Goal: Transaction & Acquisition: Purchase product/service

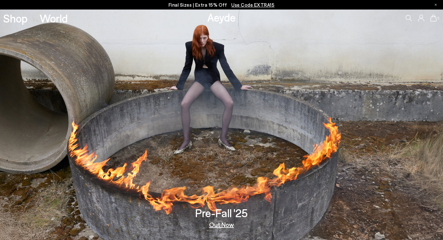
click at [259, 6] on span "Use Code EXTRA15" at bounding box center [252, 5] width 43 height 6
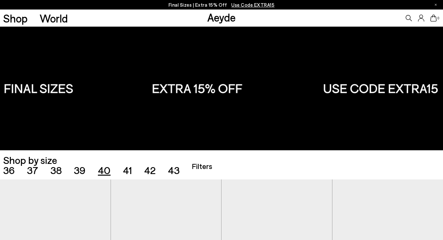
click at [106, 171] on span "40" at bounding box center [104, 170] width 13 height 12
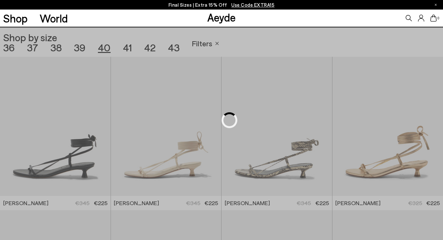
scroll to position [123, 0]
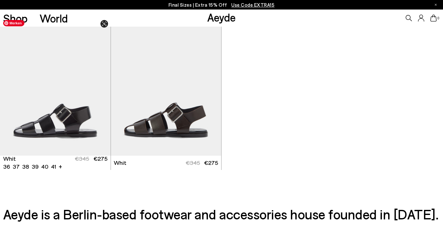
scroll to position [1546, 0]
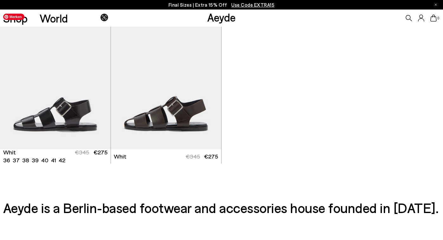
click at [24, 24] on link "Shop" at bounding box center [15, 18] width 24 height 11
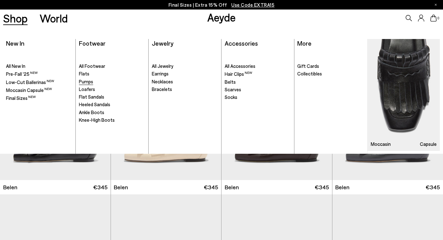
click at [91, 81] on span "Pumps" at bounding box center [86, 81] width 14 height 6
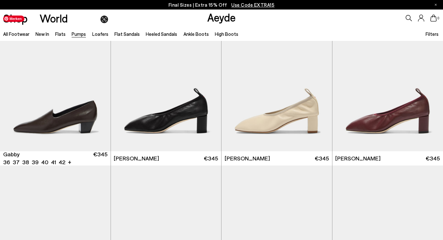
scroll to position [951, 0]
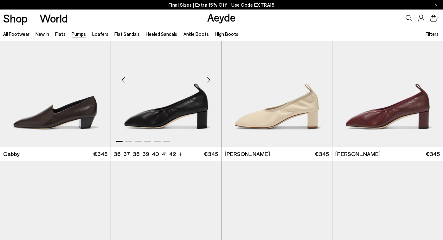
click at [210, 80] on div "Next slide" at bounding box center [208, 79] width 19 height 19
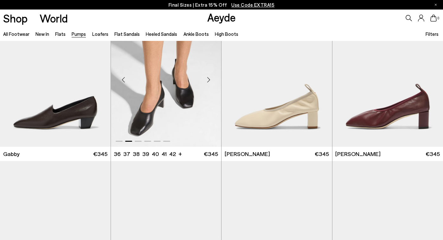
click at [208, 79] on div "Next slide" at bounding box center [208, 79] width 19 height 19
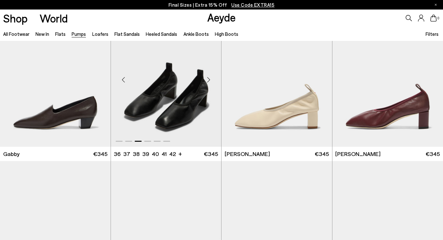
click at [208, 79] on div "Next slide" at bounding box center [208, 79] width 19 height 19
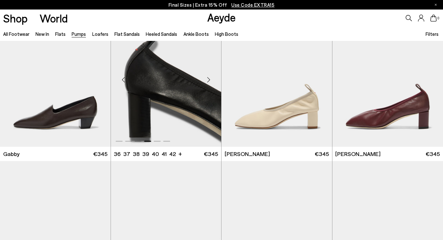
click at [208, 79] on div "Next slide" at bounding box center [208, 79] width 19 height 19
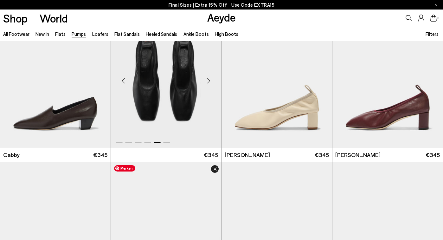
scroll to position [943, 0]
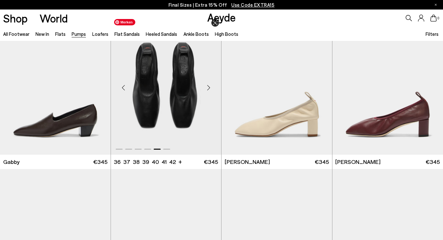
click at [176, 94] on img "5 / 6" at bounding box center [166, 85] width 110 height 139
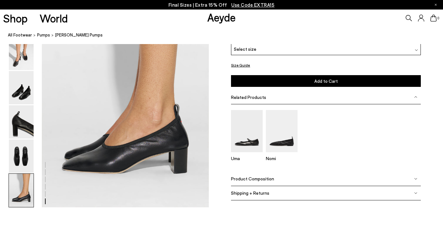
scroll to position [1150, 0]
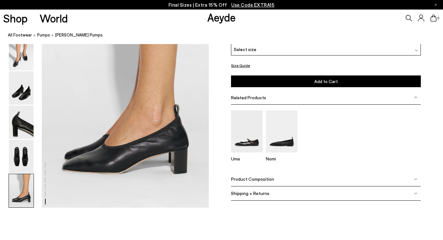
click at [302, 179] on div "Product Composition" at bounding box center [326, 179] width 190 height 14
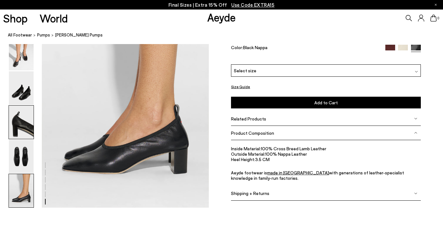
click at [24, 123] on img at bounding box center [21, 121] width 25 height 33
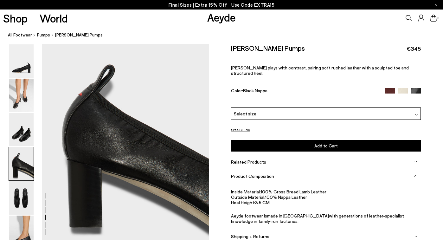
scroll to position [694, 0]
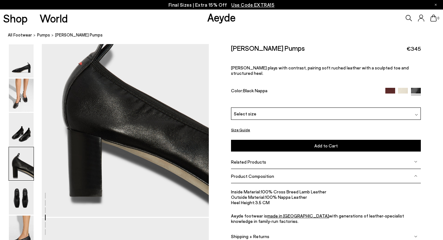
click at [388, 88] on img at bounding box center [390, 93] width 10 height 10
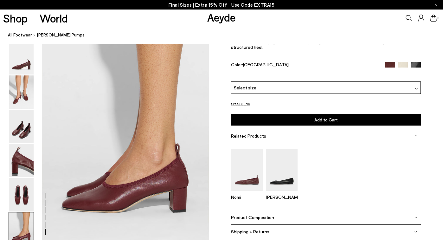
scroll to position [1127, 0]
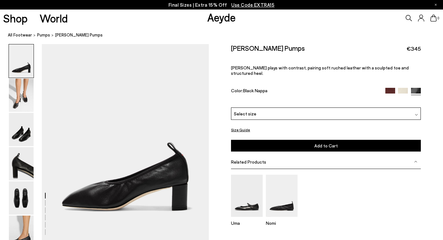
scroll to position [694, 0]
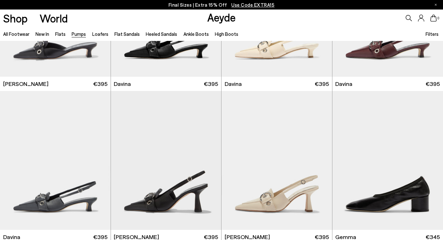
scroll to position [1298, 0]
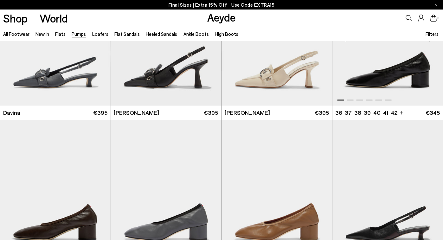
click at [345, 81] on img "1 / 6" at bounding box center [387, 36] width 111 height 139
click at [374, 66] on img "1 / 6" at bounding box center [387, 36] width 111 height 139
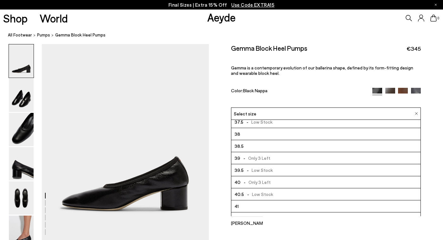
scroll to position [36, 0]
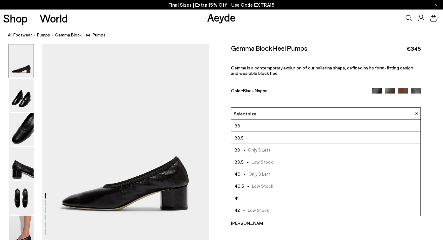
click at [262, 182] on span "- Low Stock" at bounding box center [258, 186] width 29 height 8
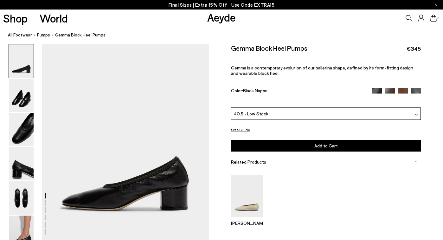
click at [292, 140] on button "Add to Cart Select a Size First" at bounding box center [326, 146] width 190 height 12
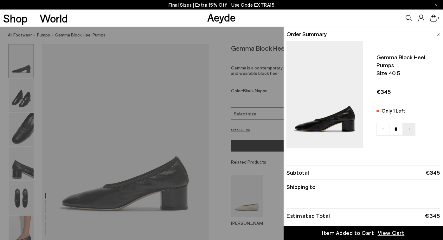
click at [219, 123] on div "Quick Add Color Size View Details Order Summary Gemma block heel pumps Size 40.…" at bounding box center [221, 133] width 443 height 213
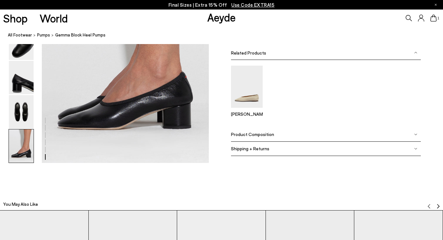
scroll to position [1197, 0]
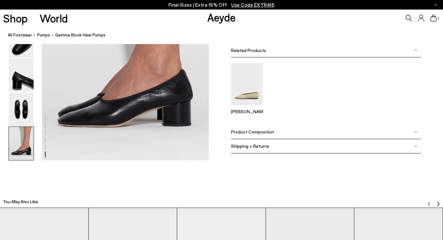
click at [247, 134] on span "Product Composition" at bounding box center [252, 131] width 43 height 5
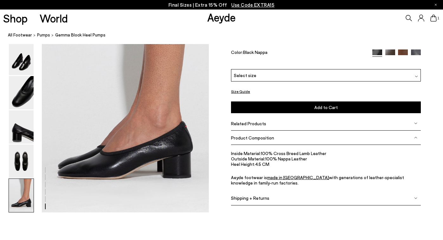
scroll to position [1049, 0]
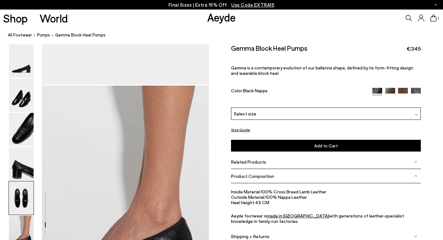
click at [391, 88] on img at bounding box center [390, 93] width 10 height 10
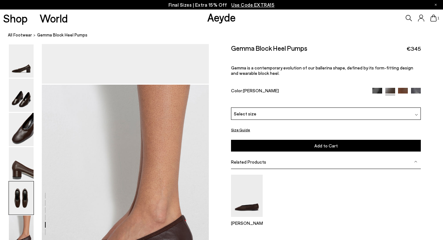
scroll to position [1050, 0]
click at [403, 88] on img at bounding box center [403, 93] width 10 height 10
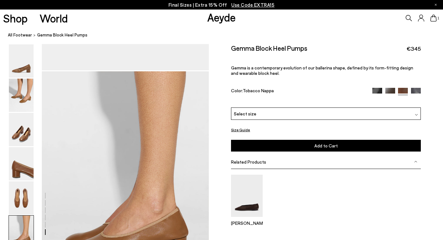
scroll to position [1062, 0]
click at [416, 88] on img at bounding box center [416, 93] width 10 height 10
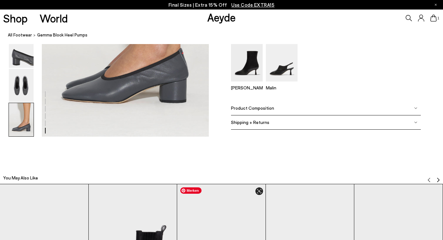
scroll to position [1205, 0]
